Goal: Transaction & Acquisition: Purchase product/service

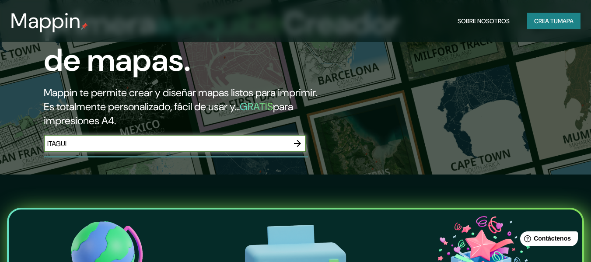
type input "ITAGUI"
click at [296, 149] on icon "button" at bounding box center [297, 143] width 10 height 10
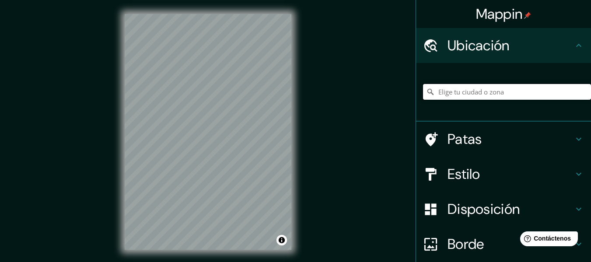
click at [487, 96] on input "Elige tu ciudad o zona" at bounding box center [507, 92] width 168 height 16
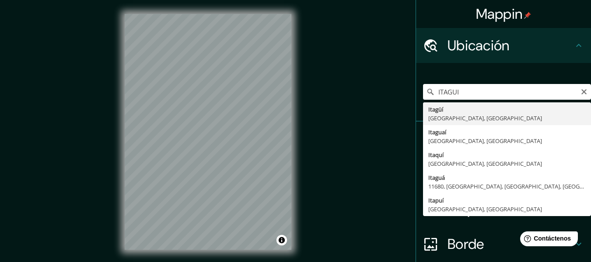
type input "Itagüí, [GEOGRAPHIC_DATA], [GEOGRAPHIC_DATA]"
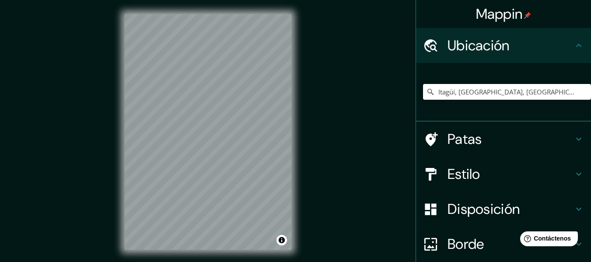
click at [149, 255] on div "© Mapbox © OpenStreetMap Improve this map" at bounding box center [208, 132] width 195 height 264
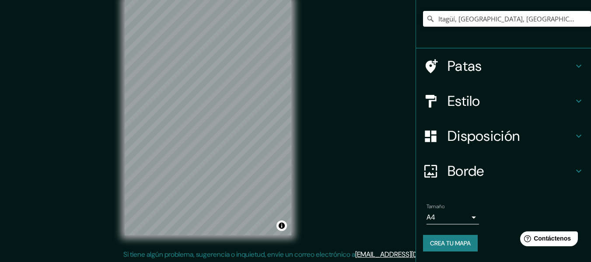
scroll to position [21, 0]
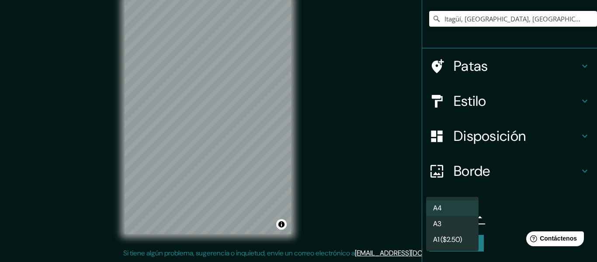
click at [467, 217] on body "Mappin Ubicación Itagüí, Antioquia, Colombia Patas Estilo Disposición Borde Eli…" at bounding box center [298, 115] width 597 height 262
click at [508, 201] on div at bounding box center [298, 131] width 597 height 262
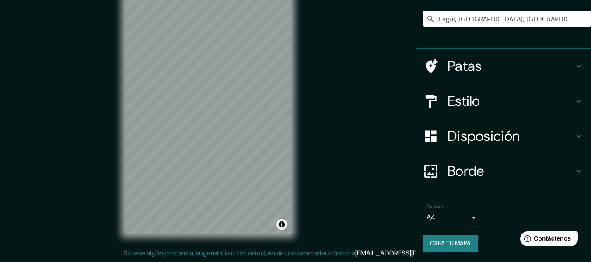
click at [467, 245] on font "Crea tu mapa" at bounding box center [450, 243] width 41 height 8
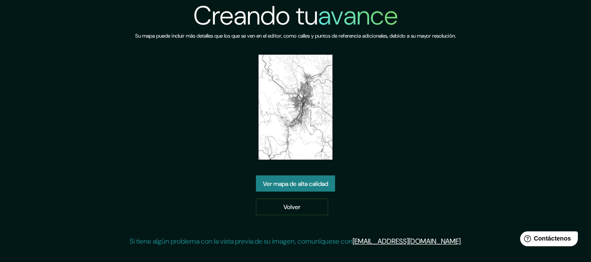
click at [319, 96] on img at bounding box center [295, 107] width 74 height 105
click at [309, 188] on font "Ver mapa de alta calidad" at bounding box center [295, 184] width 65 height 8
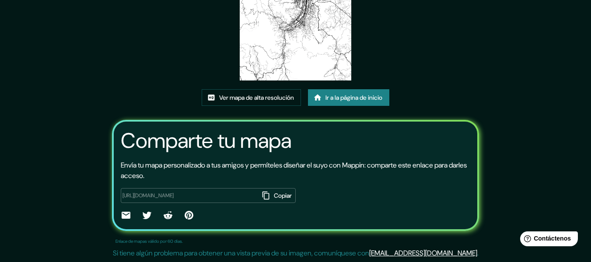
scroll to position [137, 0]
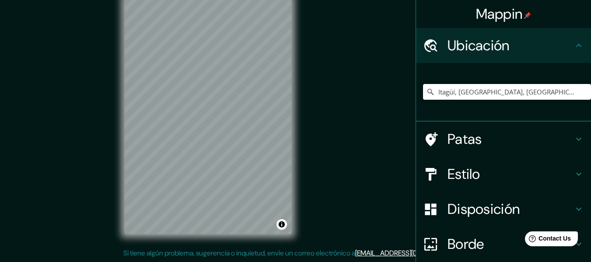
click at [526, 100] on input "Itagüí, [GEOGRAPHIC_DATA], [GEOGRAPHIC_DATA]" at bounding box center [507, 92] width 168 height 16
drag, startPoint x: 519, startPoint y: 97, endPoint x: 454, endPoint y: 99, distance: 64.7
click at [454, 99] on input "Itagüí, [GEOGRAPHIC_DATA], [GEOGRAPHIC_DATA]" at bounding box center [507, 92] width 168 height 16
type input "[GEOGRAPHIC_DATA], [GEOGRAPHIC_DATA], [GEOGRAPHIC_DATA]"
